Goal: Task Accomplishment & Management: Use online tool/utility

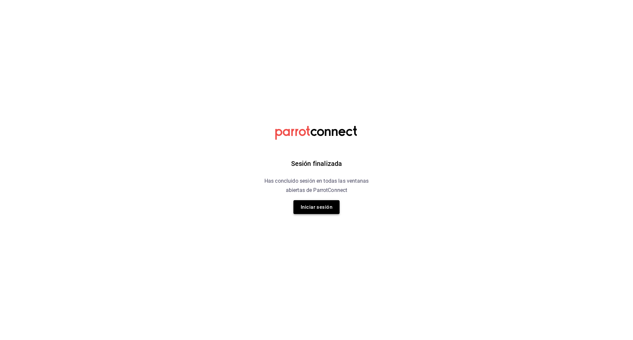
click at [324, 208] on button "Iniciar sesión" at bounding box center [317, 207] width 46 height 14
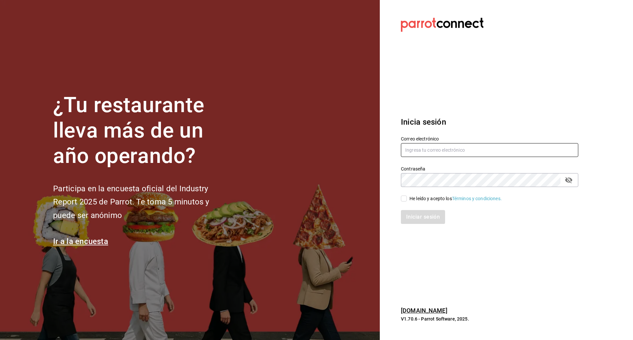
click at [411, 149] on input "text" at bounding box center [489, 150] width 177 height 14
type input "[EMAIL_ADDRESS][DOMAIN_NAME]"
click at [401, 194] on div "He leído y acepto los Términos y condiciones." at bounding box center [485, 194] width 185 height 15
click at [404, 201] on input "He leído y acepto los Términos y condiciones." at bounding box center [404, 199] width 6 height 6
checkbox input "true"
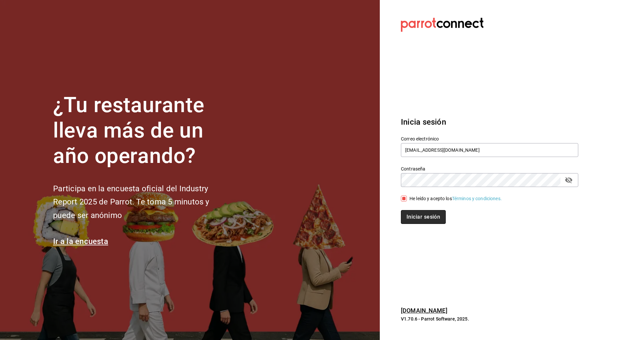
click at [414, 217] on button "Iniciar sesión" at bounding box center [423, 217] width 45 height 14
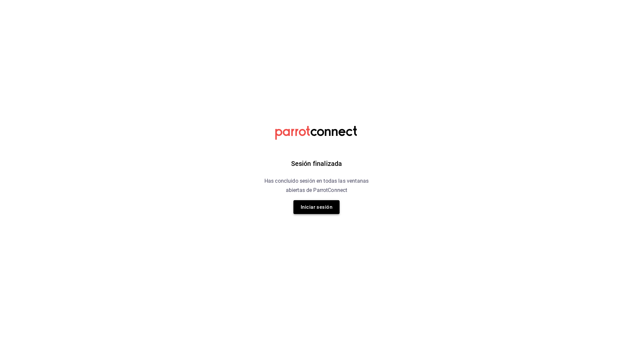
click at [325, 208] on button "Iniciar sesión" at bounding box center [317, 207] width 46 height 14
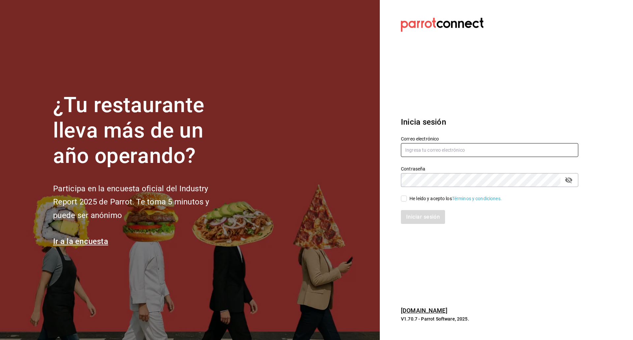
click at [425, 153] on input "text" at bounding box center [489, 150] width 177 height 14
type input "[EMAIL_ADDRESS][DOMAIN_NAME]"
click at [406, 197] on input "He leído y acepto los Términos y condiciones." at bounding box center [404, 199] width 6 height 6
checkbox input "true"
click at [410, 214] on button "Iniciar sesión" at bounding box center [423, 217] width 45 height 14
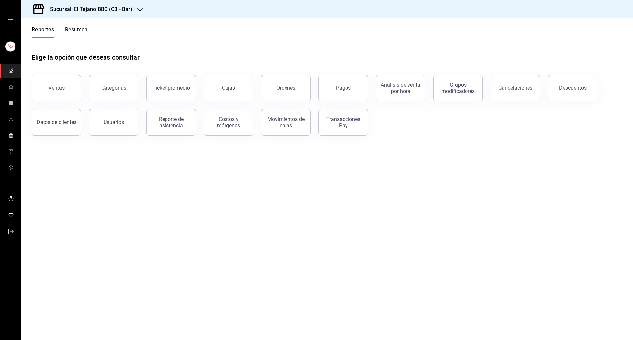
click at [98, 9] on h3 "Sucursal: El Tejano BBQ (C3 - Bar)" at bounding box center [88, 9] width 87 height 8
click at [80, 47] on div "El Tejano BBQ (C1 - Comedor)" at bounding box center [70, 43] width 99 height 15
click at [14, 88] on link "mailbox folders" at bounding box center [10, 87] width 21 height 14
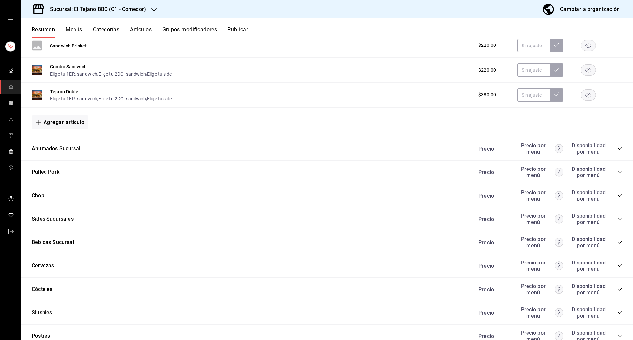
scroll to position [389, 0]
click at [617, 219] on icon "collapse-category-row" at bounding box center [619, 218] width 5 height 5
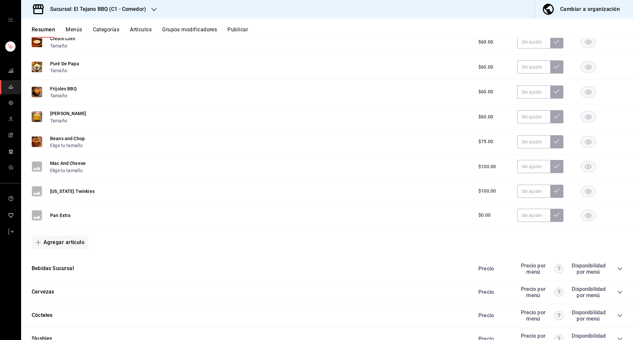
scroll to position [590, 0]
click at [72, 239] on button "Agregar artículo" at bounding box center [60, 242] width 57 height 14
click at [66, 274] on li "Artículo nuevo" at bounding box center [58, 276] width 52 height 16
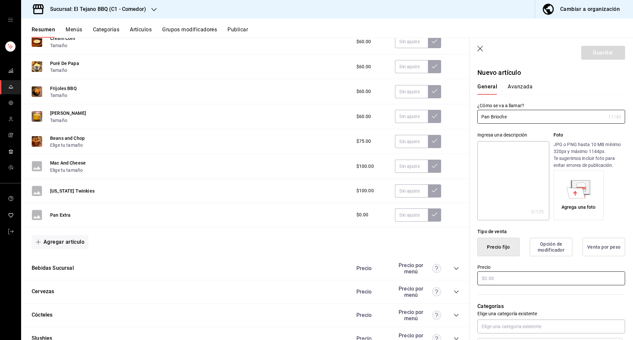
type input "Pan Brioche"
click at [504, 280] on input "text" at bounding box center [552, 278] width 148 height 14
type input "$20.00"
click at [590, 58] on button "Guardar" at bounding box center [603, 53] width 44 height 14
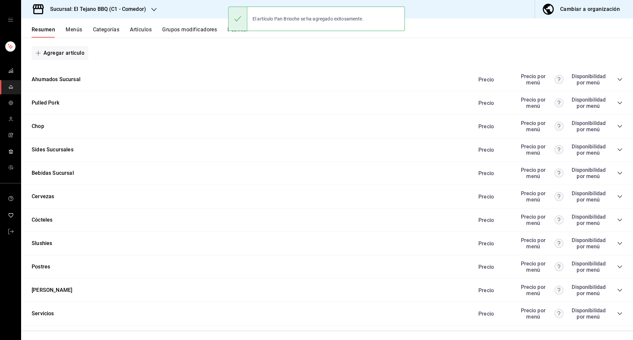
scroll to position [458, 0]
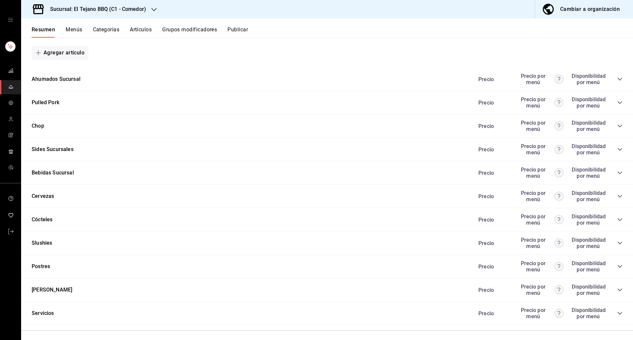
click at [617, 149] on icon "collapse-category-row" at bounding box center [619, 149] width 5 height 5
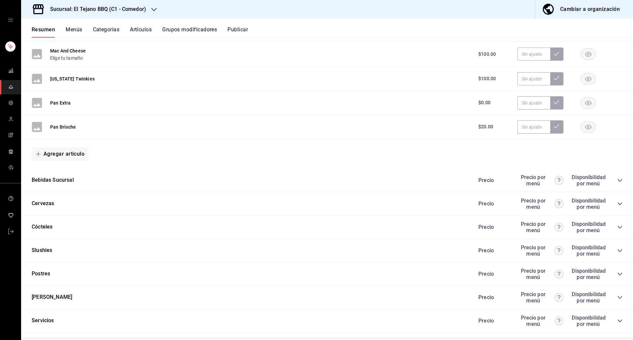
scroll to position [702, 0]
click at [243, 31] on button "Publicar" at bounding box center [238, 31] width 20 height 11
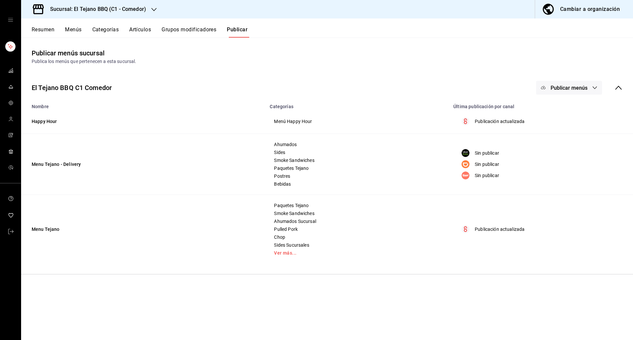
click at [580, 85] on span "Publicar menús" at bounding box center [569, 88] width 37 height 6
click at [557, 111] on div at bounding box center [553, 109] width 18 height 11
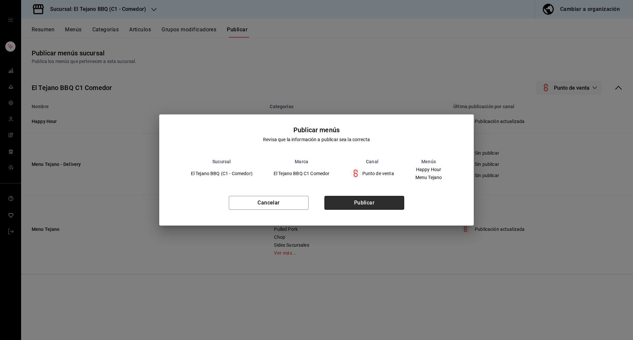
click at [391, 203] on button "Publicar" at bounding box center [365, 203] width 80 height 14
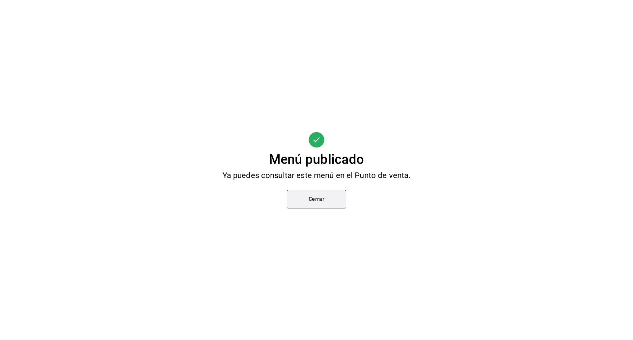
click at [299, 199] on button "Cerrar" at bounding box center [316, 199] width 59 height 18
